Goal: Information Seeking & Learning: Learn about a topic

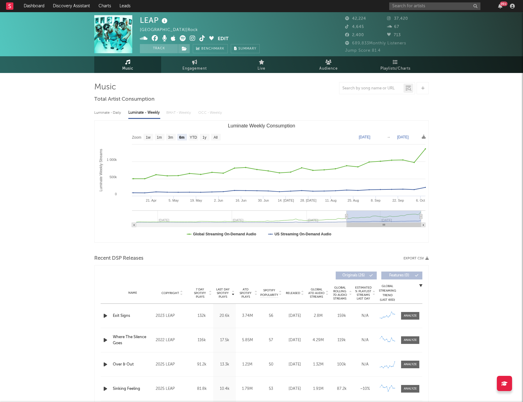
select select "6m"
click at [409, 8] on input "text" at bounding box center [434, 6] width 91 height 8
type input "brux xtn"
click at [430, 14] on link "brux XTN" at bounding box center [434, 20] width 91 height 20
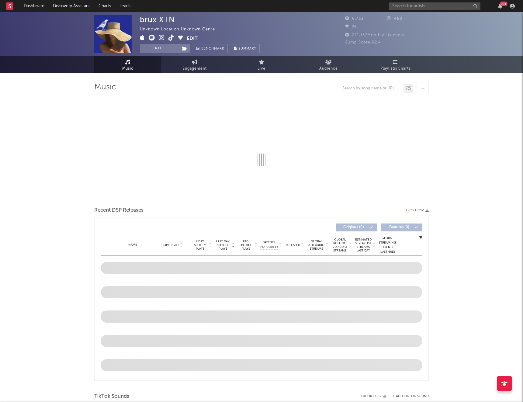
select select "1w"
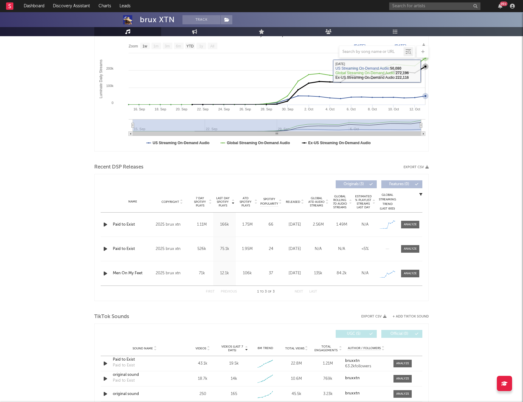
scroll to position [94, 0]
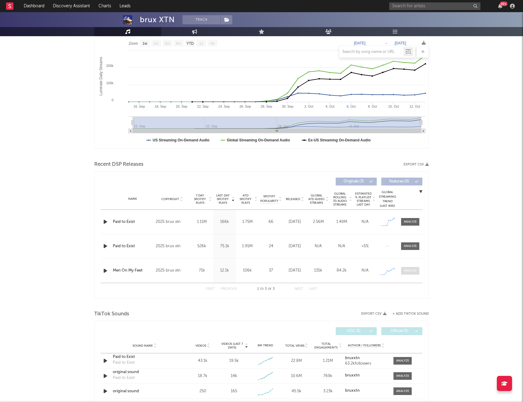
click at [411, 271] on div at bounding box center [410, 270] width 13 height 5
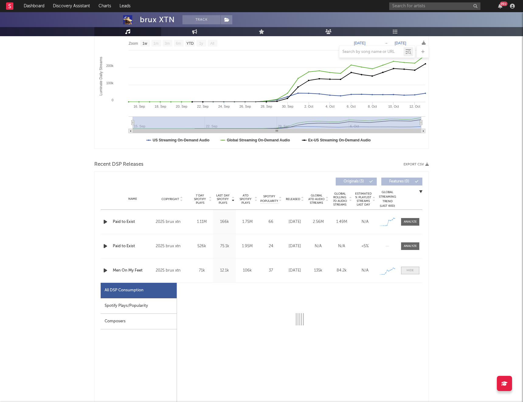
select select "1w"
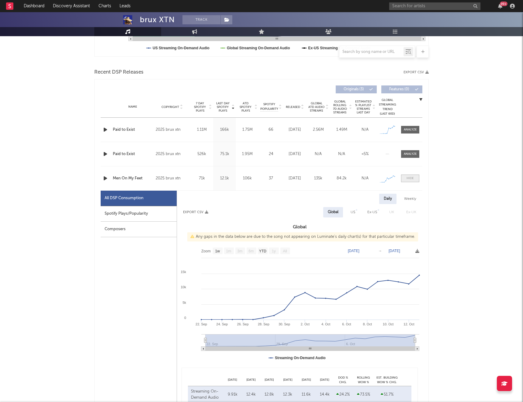
scroll to position [188, 0]
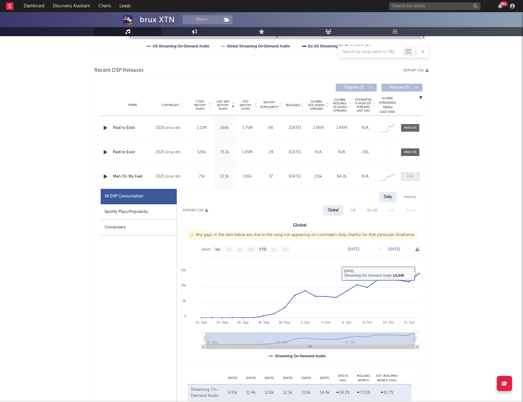
click at [412, 176] on div at bounding box center [409, 176] width 7 height 5
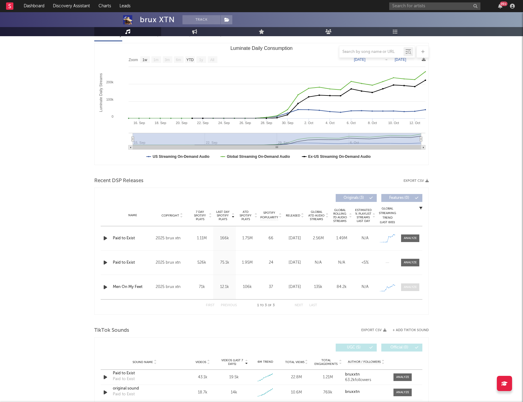
scroll to position [0, 0]
